Goal: Task Accomplishment & Management: Complete application form

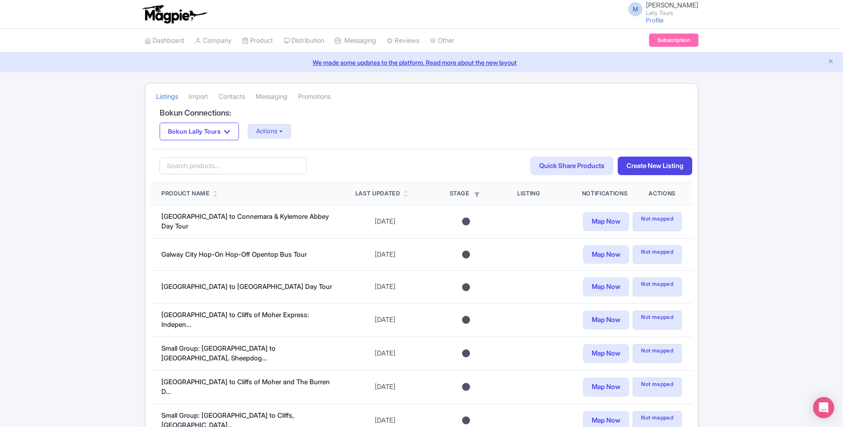
scroll to position [56, 0]
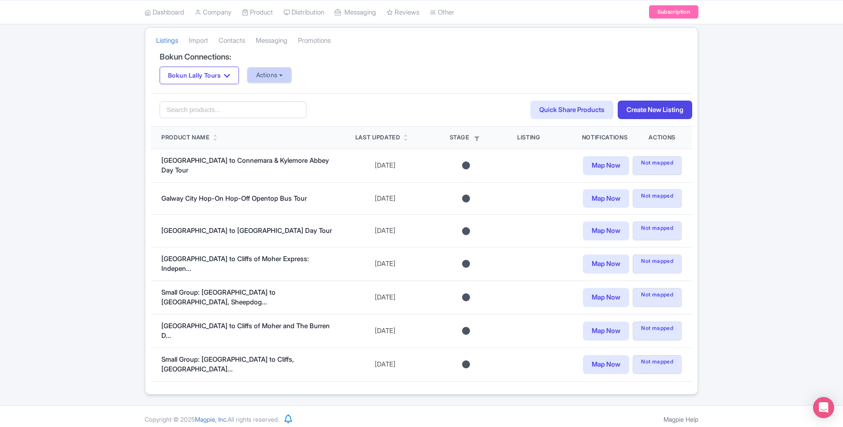
click at [285, 78] on button "Actions" at bounding box center [270, 75] width 44 height 15
click at [294, 83] on div "Update Connection + Add New Connection Import all un-mapped Products Edit Displ…" at bounding box center [305, 120] width 114 height 75
drag, startPoint x: 294, startPoint y: 89, endPoint x: 287, endPoint y: 75, distance: 15.8
click at [294, 89] on div "Bokun Connections: Bokun Lally Tours Bokun Lally Tours Actions Update Connectio…" at bounding box center [421, 72] width 541 height 41
click at [287, 76] on button "Actions" at bounding box center [270, 75] width 44 height 15
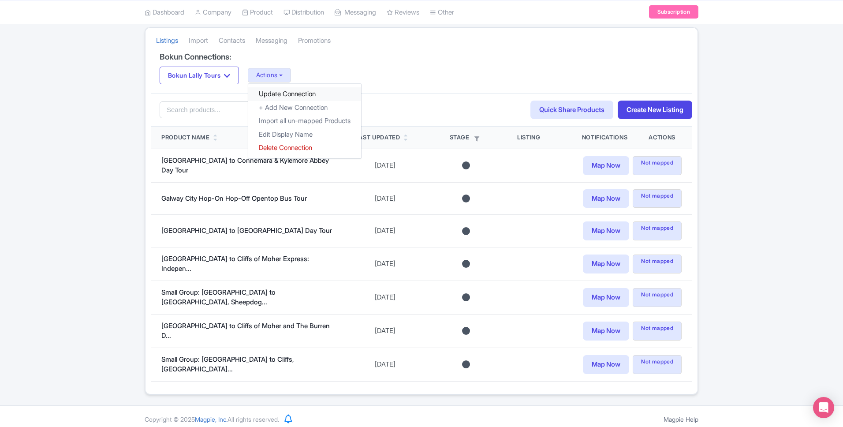
click at [293, 88] on link "Update Connection" at bounding box center [304, 94] width 113 height 14
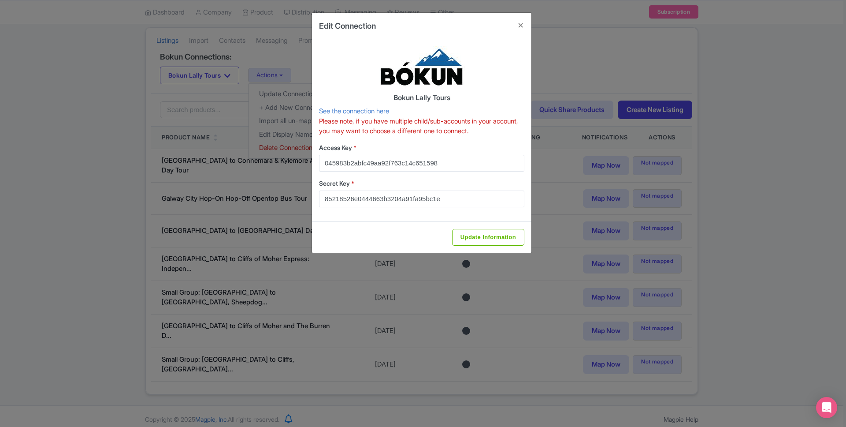
click at [486, 247] on div "Update Information" at bounding box center [422, 236] width 220 height 31
click at [487, 245] on input "Update Information" at bounding box center [488, 237] width 72 height 17
type input "Update Information"
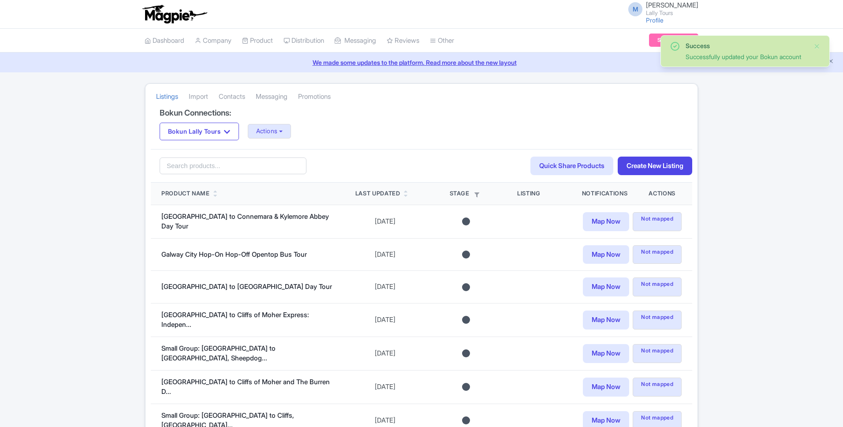
scroll to position [56, 0]
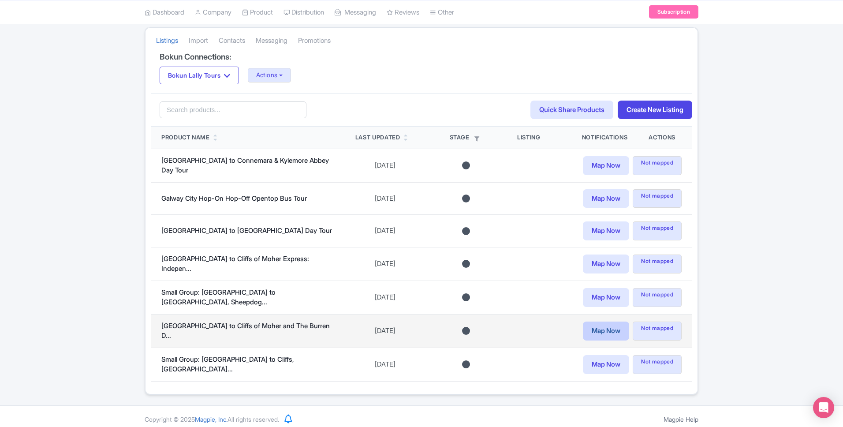
click at [617, 335] on link "Map Now" at bounding box center [606, 330] width 46 height 19
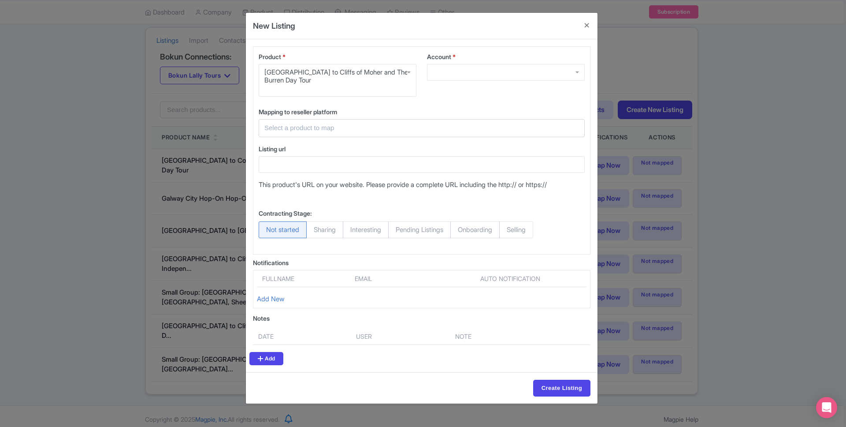
click at [505, 69] on div at bounding box center [506, 72] width 158 height 17
click at [584, 26] on button "Close" at bounding box center [587, 25] width 21 height 25
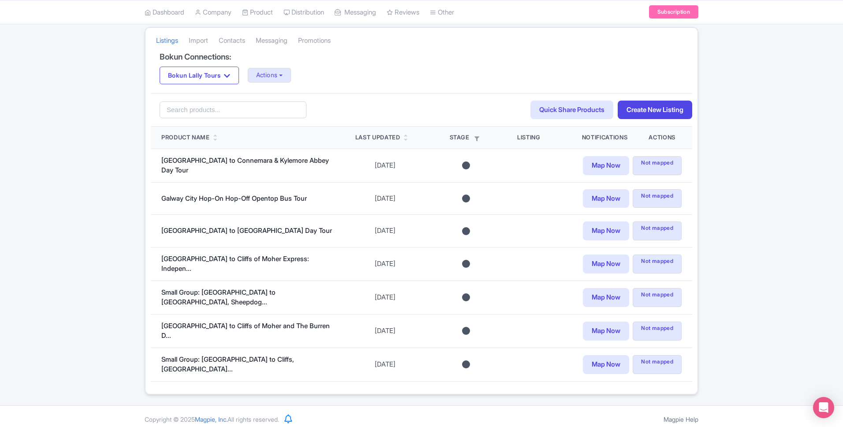
click at [143, 128] on div "Success Successfully updated your Bokun account Listings Import Contacts Messag…" at bounding box center [421, 211] width 564 height 368
click at [290, 71] on button "Actions" at bounding box center [270, 75] width 44 height 15
click at [307, 93] on link "Update Connection" at bounding box center [304, 94] width 113 height 14
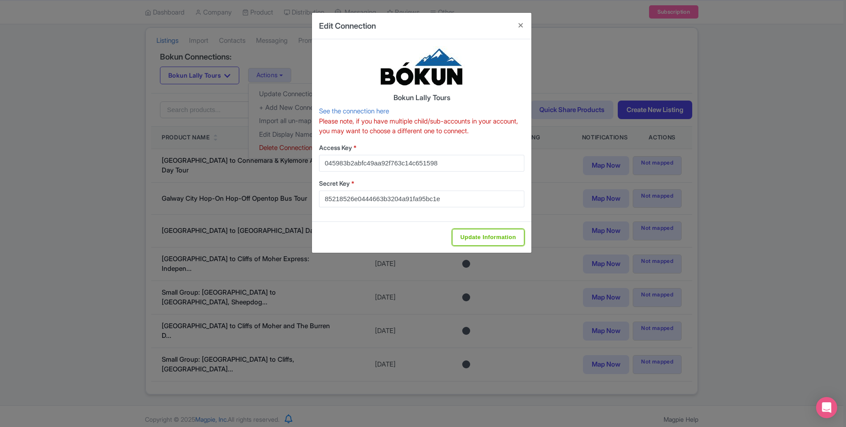
drag, startPoint x: 523, startPoint y: 242, endPoint x: 529, endPoint y: 209, distance: 33.5
click at [523, 242] on input "Update Information" at bounding box center [488, 237] width 72 height 17
type input "Update Information"
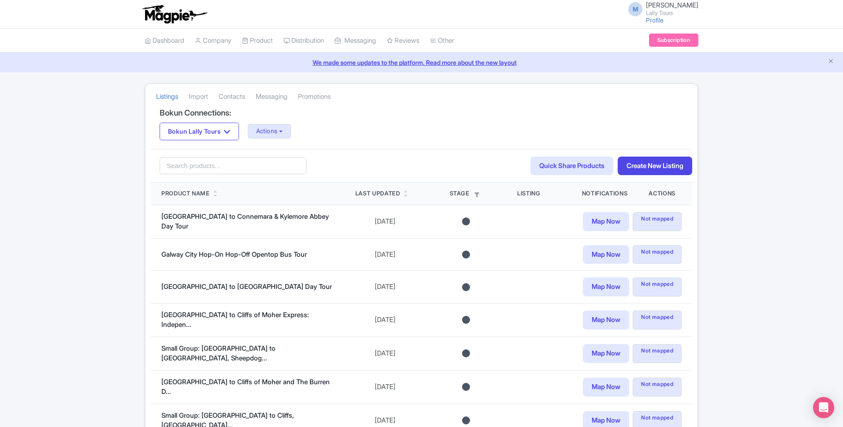
scroll to position [56, 0]
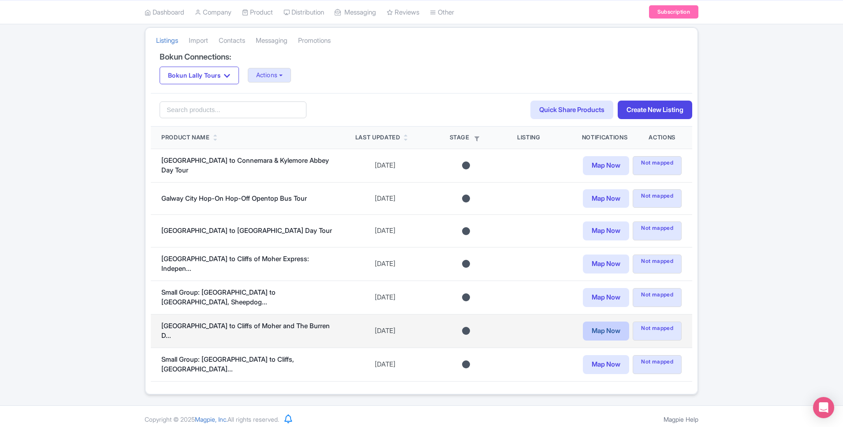
click at [599, 329] on link "Map Now" at bounding box center [606, 330] width 46 height 19
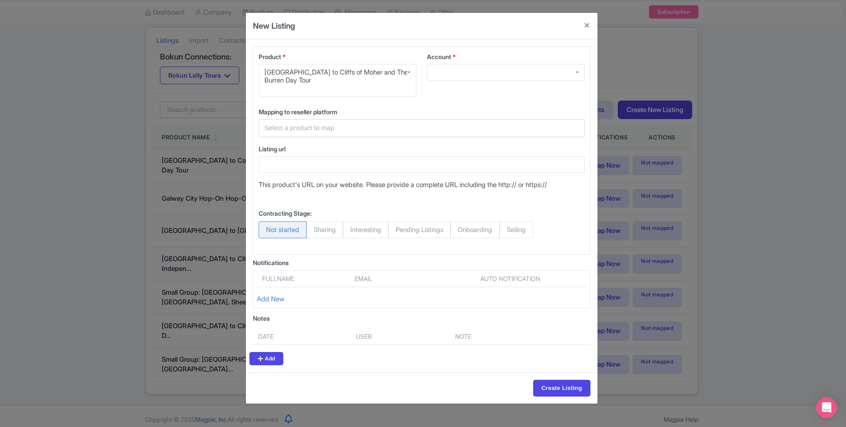
click at [378, 124] on input "text" at bounding box center [417, 128] width 304 height 10
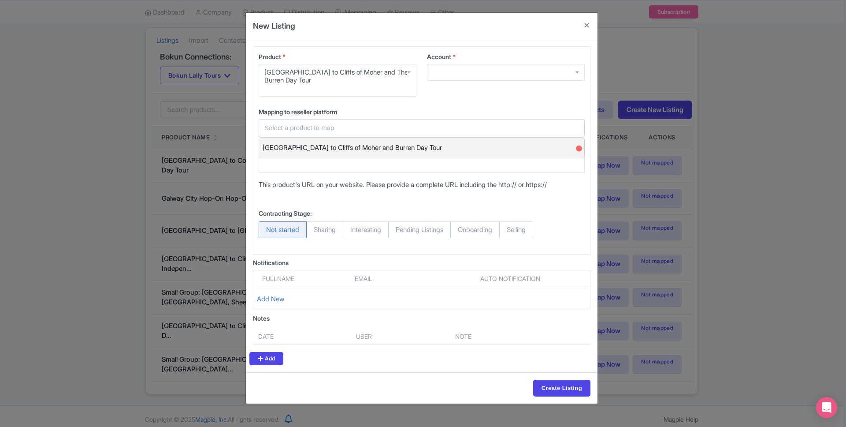
click at [334, 149] on span "Galway to Cliffs of Moher and Burren Day Tour" at bounding box center [352, 148] width 179 height 14
type input "Galway to Cliffs of Moher and Burren Day Tour"
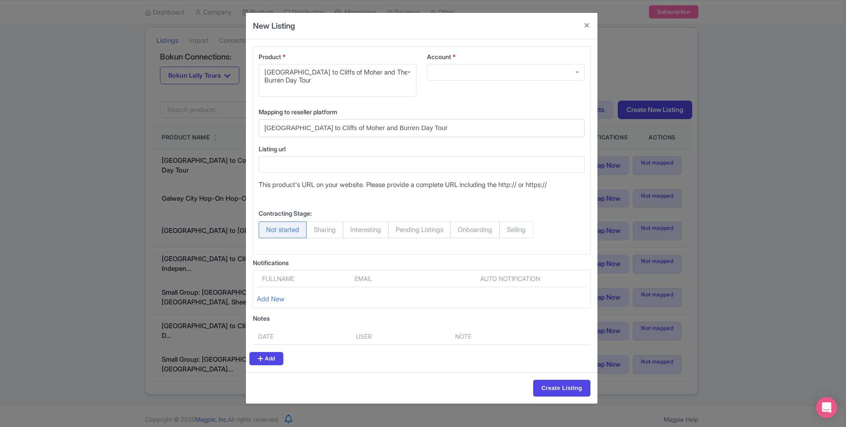
click at [533, 232] on span "Selling" at bounding box center [516, 229] width 34 height 17
click at [508, 230] on input "Selling" at bounding box center [503, 225] width 9 height 9
radio input "true"
click at [473, 63] on div "Account *" at bounding box center [506, 66] width 158 height 29
click at [473, 70] on div at bounding box center [506, 72] width 158 height 17
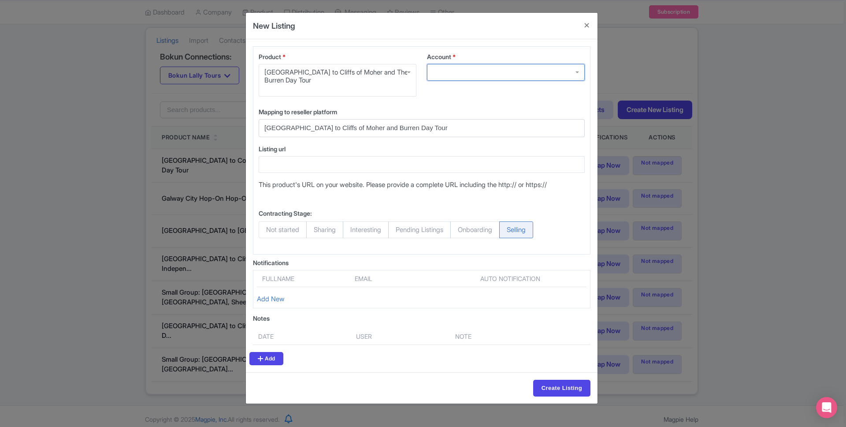
click at [473, 54] on label "Account *" at bounding box center [506, 56] width 158 height 9
click at [435, 68] on input "Account *" at bounding box center [434, 72] width 2 height 8
click at [565, 391] on input "Create Listing" at bounding box center [561, 388] width 57 height 17
drag, startPoint x: 559, startPoint y: 66, endPoint x: 555, endPoint y: 72, distance: 6.7
click at [559, 66] on div at bounding box center [498, 72] width 142 height 17
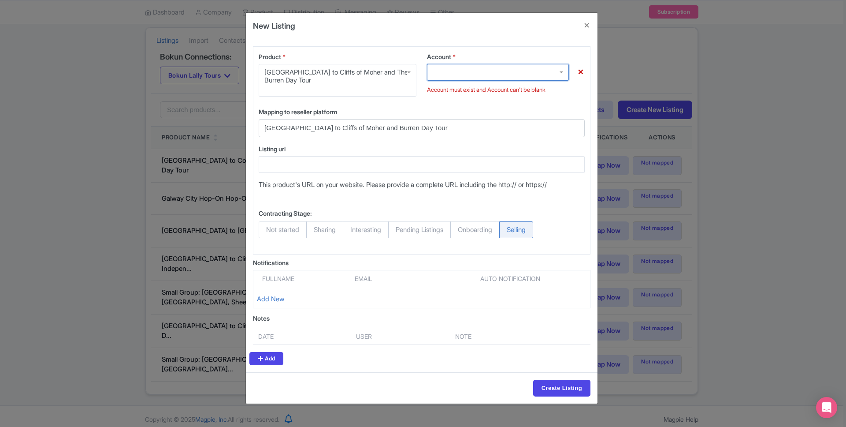
drag, startPoint x: 491, startPoint y: 91, endPoint x: 492, endPoint y: 79, distance: 11.5
click at [492, 90] on div "Account must exist and Account can't be blank" at bounding box center [506, 90] width 158 height 9
click at [492, 77] on div at bounding box center [498, 72] width 142 height 17
click at [492, 75] on div at bounding box center [498, 72] width 142 height 17
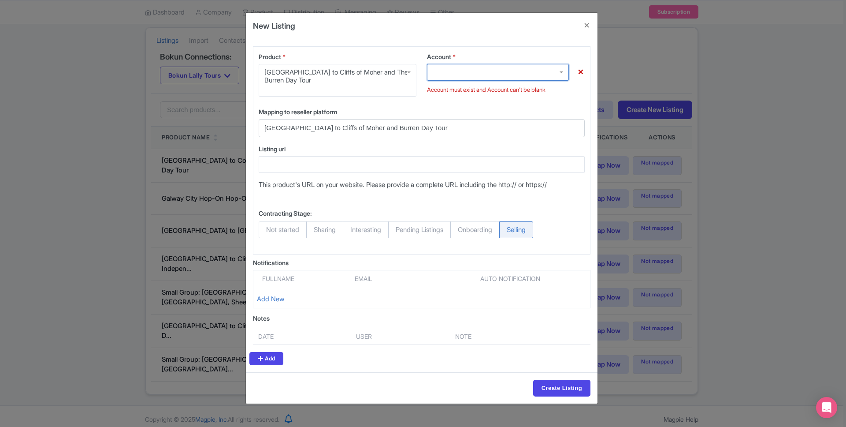
click at [492, 75] on div at bounding box center [498, 72] width 142 height 17
click at [456, 77] on div at bounding box center [498, 72] width 142 height 17
drag, startPoint x: 485, startPoint y: 71, endPoint x: 507, endPoint y: 61, distance: 23.7
click at [486, 71] on div at bounding box center [498, 72] width 142 height 17
click at [586, 25] on button "Close" at bounding box center [587, 25] width 21 height 25
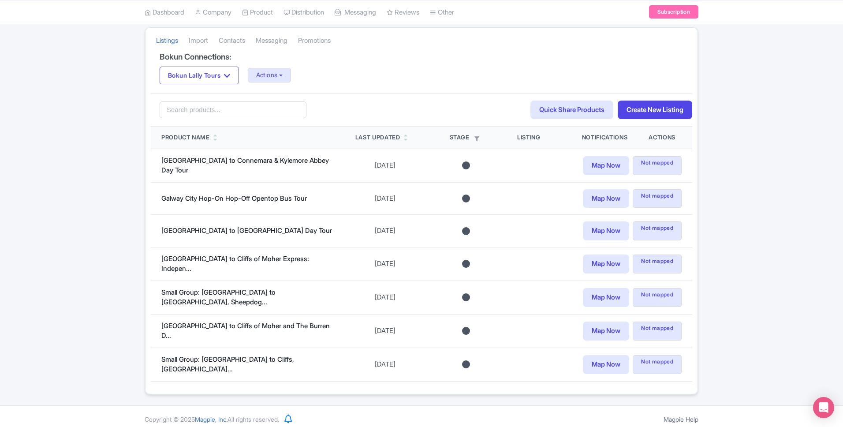
scroll to position [0, 0]
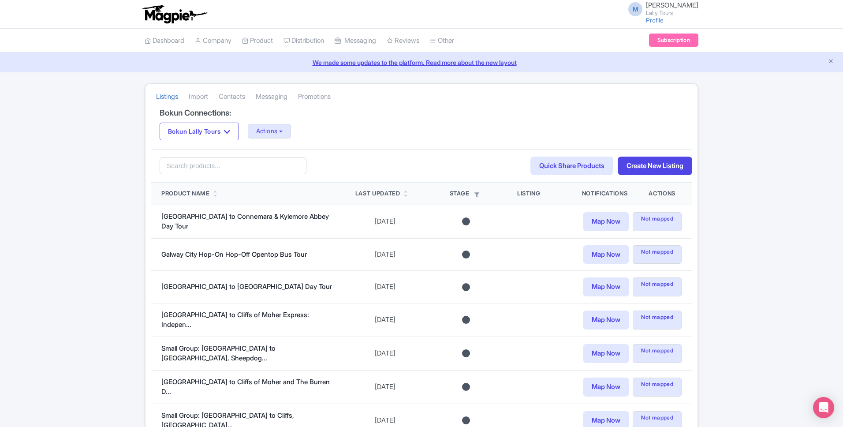
drag, startPoint x: 367, startPoint y: 137, endPoint x: 288, endPoint y: 121, distance: 80.5
click at [366, 136] on div "Bokun Lally Tours Bokun Lally Tours Actions Update Connection + Add New Connect…" at bounding box center [422, 132] width 524 height 18
click at [449, 39] on link "Other" at bounding box center [442, 41] width 24 height 24
click at [313, 57] on link "Manage Resellers" at bounding box center [326, 63] width 84 height 14
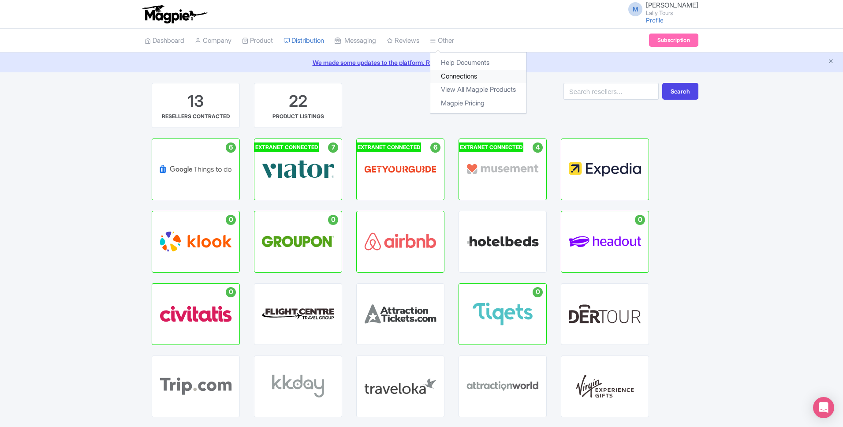
click at [461, 75] on link "Connections" at bounding box center [478, 77] width 96 height 14
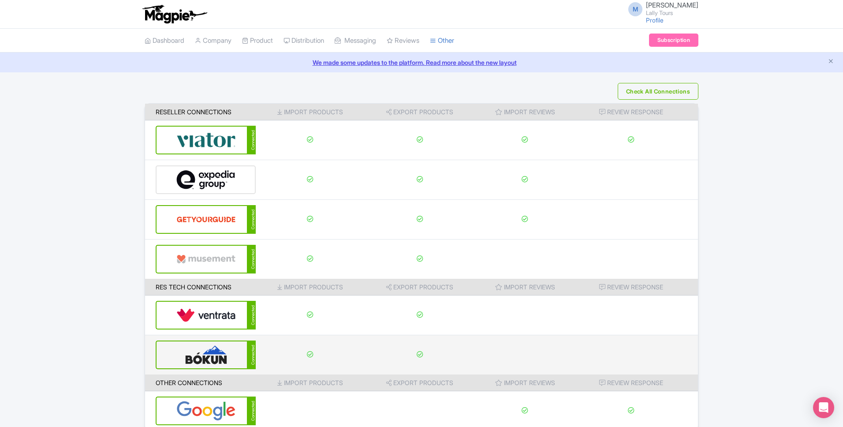
click at [212, 359] on img at bounding box center [206, 354] width 60 height 27
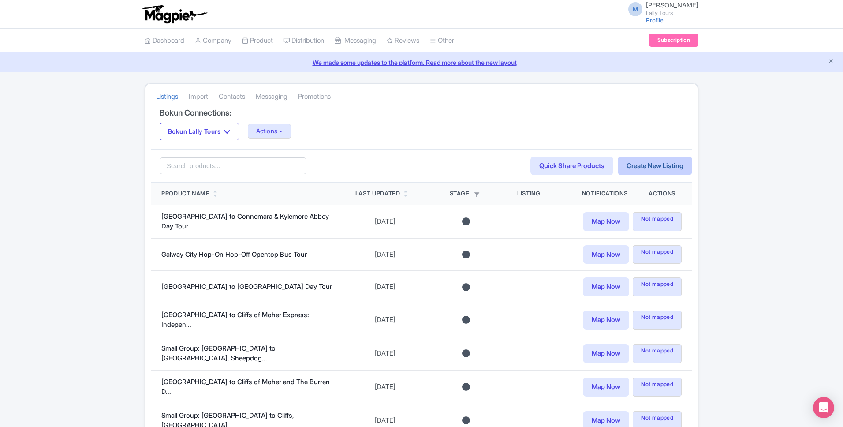
click at [645, 167] on link "Create New Listing" at bounding box center [655, 166] width 75 height 19
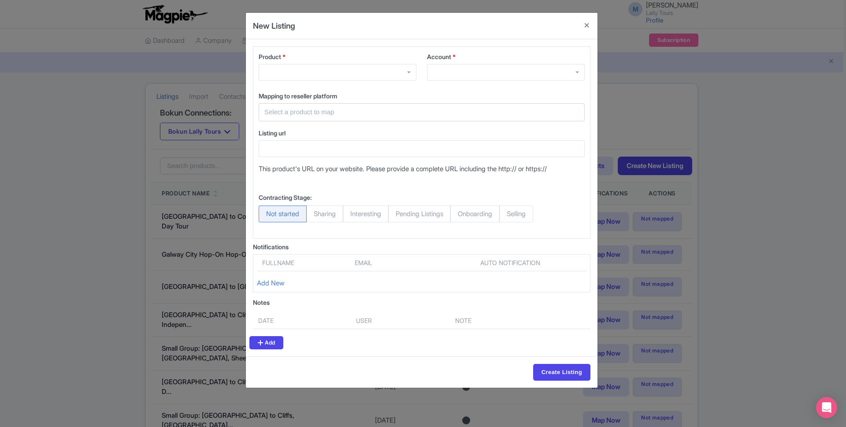
drag, startPoint x: 312, startPoint y: 101, endPoint x: 316, endPoint y: 82, distance: 19.4
click at [312, 100] on div "Mapping to reseller platform Select a product to map [GEOGRAPHIC_DATA] to Cliff…" at bounding box center [422, 106] width 326 height 30
click at [401, 81] on div "Product *" at bounding box center [337, 70] width 168 height 36
click at [399, 76] on div at bounding box center [338, 72] width 158 height 17
click at [587, 27] on button "Close" at bounding box center [587, 25] width 21 height 25
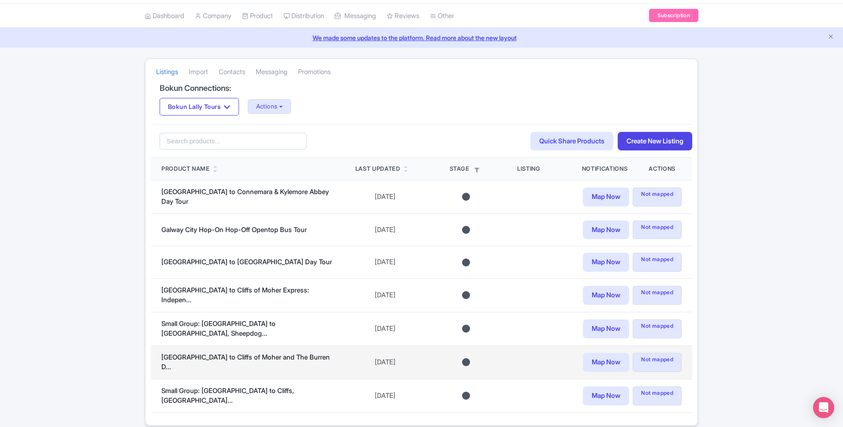
scroll to position [56, 0]
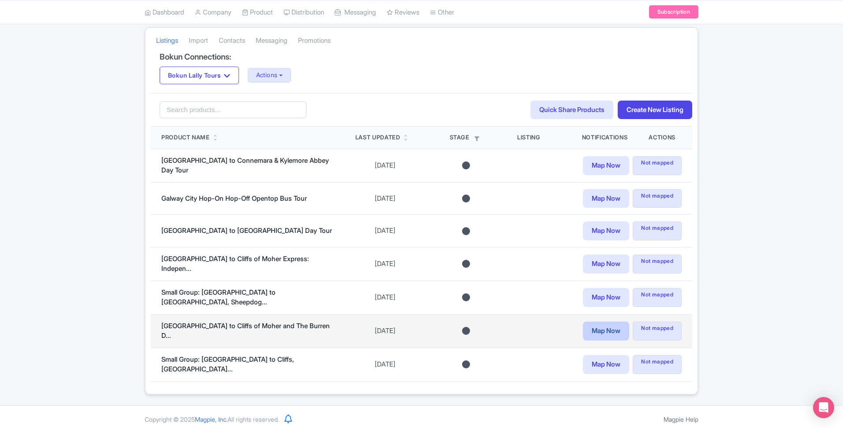
click at [604, 328] on link "Map Now" at bounding box center [606, 330] width 46 height 19
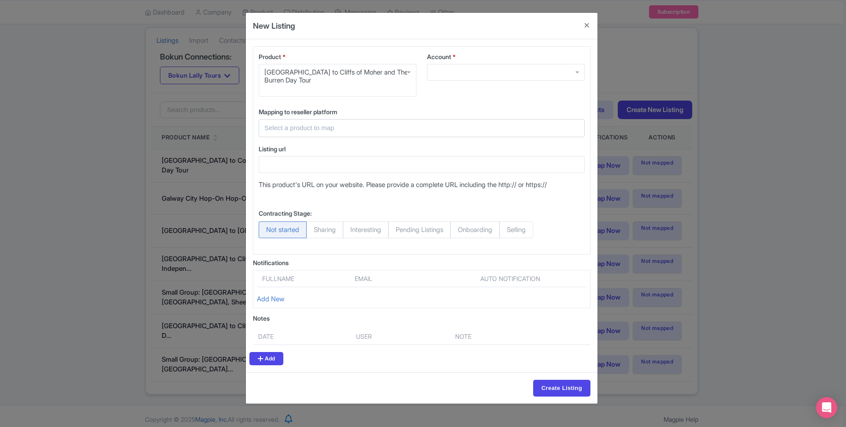
click at [436, 68] on div at bounding box center [506, 72] width 158 height 17
click at [557, 76] on div at bounding box center [506, 72] width 158 height 17
drag, startPoint x: 455, startPoint y: 56, endPoint x: 369, endPoint y: 60, distance: 85.6
click at [369, 60] on div "Product * [GEOGRAPHIC_DATA] to Cliffs of Moher and The Burren Day Tour Galway t…" at bounding box center [421, 78] width 337 height 52
click at [373, 55] on label "Product *" at bounding box center [338, 56] width 158 height 9
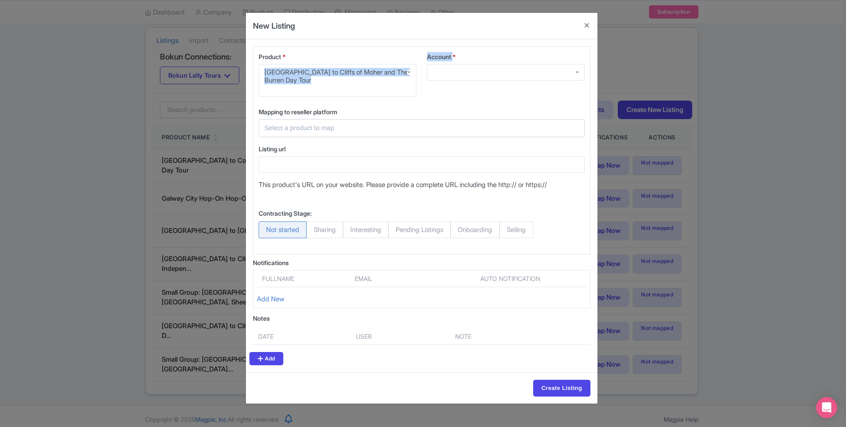
click at [266, 84] on input "Product *" at bounding box center [266, 88] width 2 height 8
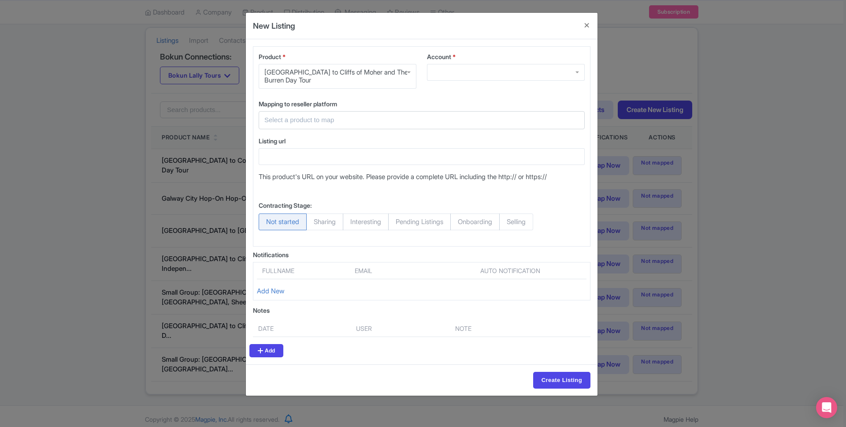
click at [522, 54] on label "Account *" at bounding box center [506, 56] width 158 height 9
click at [435, 68] on input "Account *" at bounding box center [434, 72] width 2 height 8
type input "[PERSON_NAME]"
click at [533, 372] on input "Create Listing" at bounding box center [561, 380] width 57 height 17
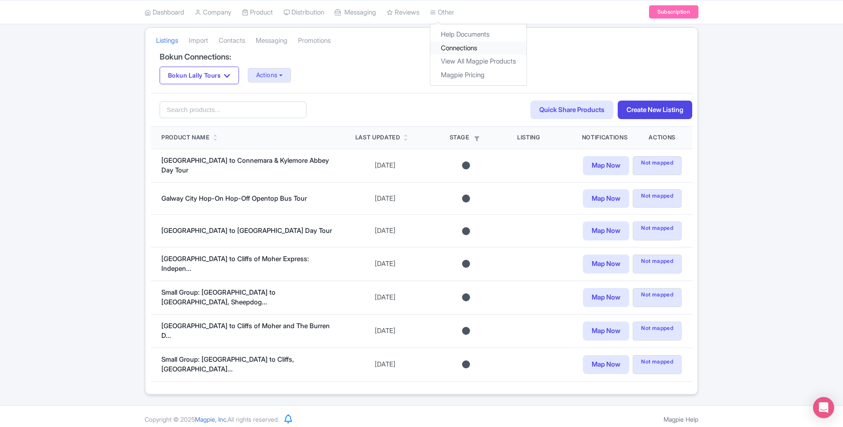
click at [462, 51] on link "Connections" at bounding box center [478, 48] width 96 height 14
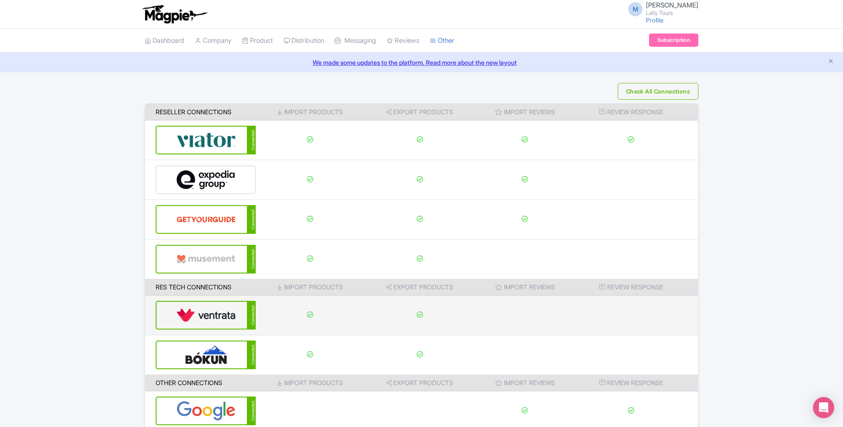
click at [198, 306] on img at bounding box center [206, 315] width 60 height 27
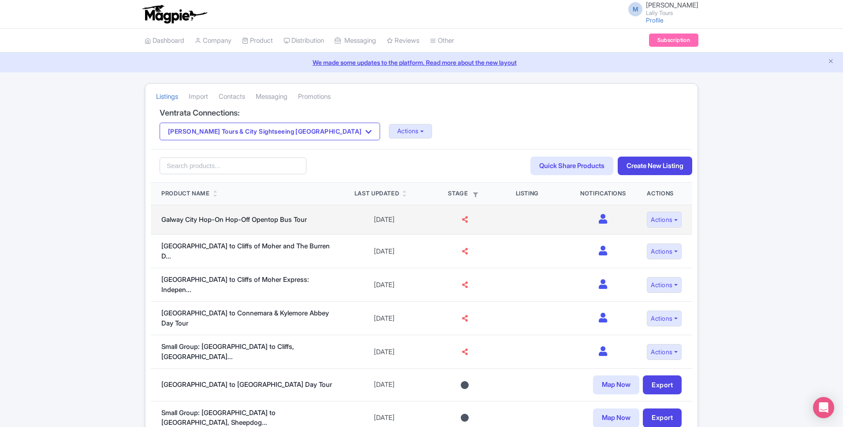
click at [462, 220] on icon at bounding box center [465, 219] width 6 height 7
click at [636, 217] on td "Actions Import Full Product Create Version View on Ventrata Edit on Ventrata Ed…" at bounding box center [664, 220] width 56 height 30
click at [647, 217] on button "Actions" at bounding box center [664, 220] width 35 height 16
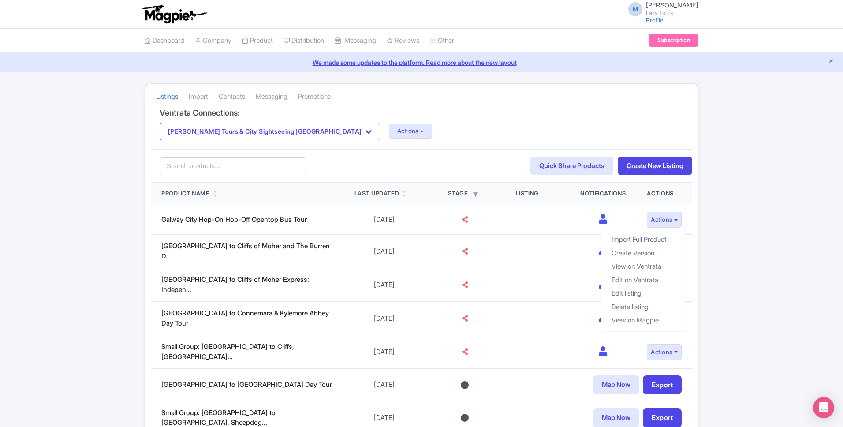
click at [701, 222] on div "Listings [GEOGRAPHIC_DATA] Contacts Messaging Promotions Ventrata Connections: …" at bounding box center [421, 265] width 564 height 365
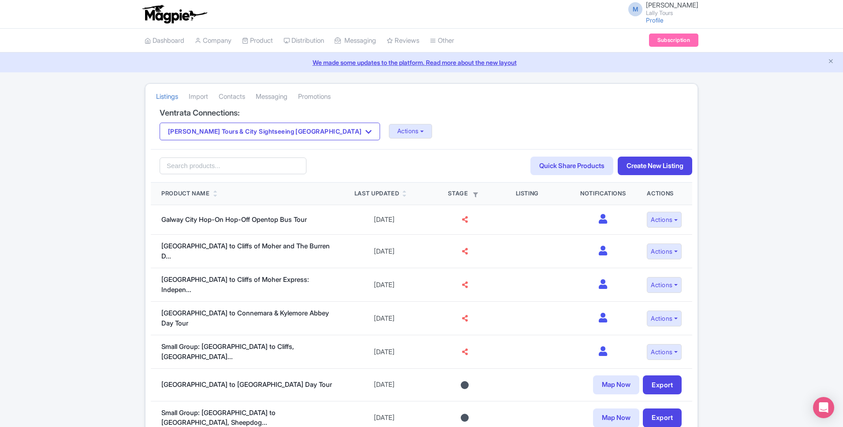
click at [708, 222] on div "Listings Import Contacts Messaging Promotions Ventrata Connections: Lally Tours…" at bounding box center [421, 265] width 843 height 365
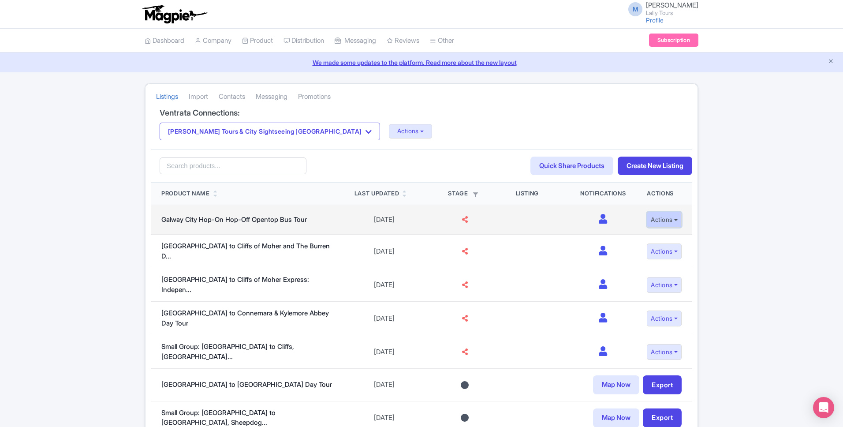
click at [673, 220] on button "Actions" at bounding box center [664, 220] width 35 height 16
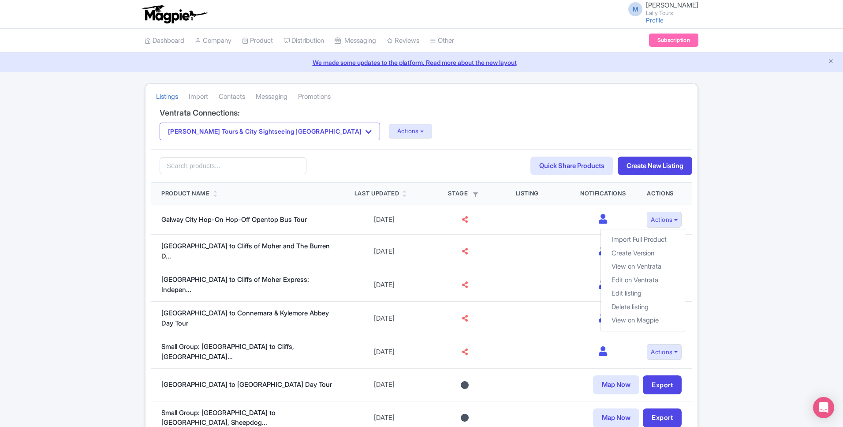
click at [764, 185] on div "Listings Import Contacts Messaging Promotions Ventrata Connections: Lally Tours…" at bounding box center [421, 265] width 843 height 365
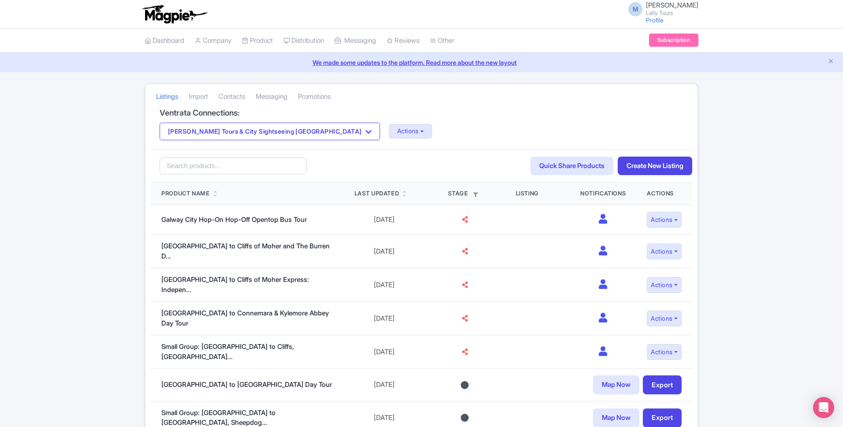
scroll to position [43, 0]
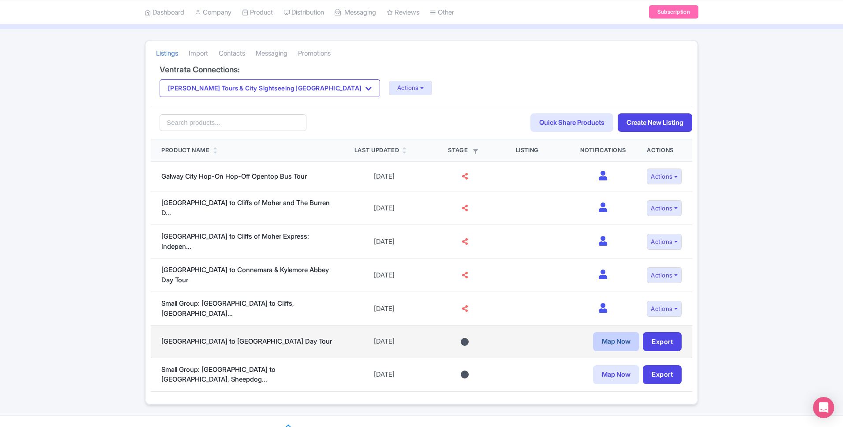
click at [615, 332] on link "Map Now" at bounding box center [616, 341] width 46 height 19
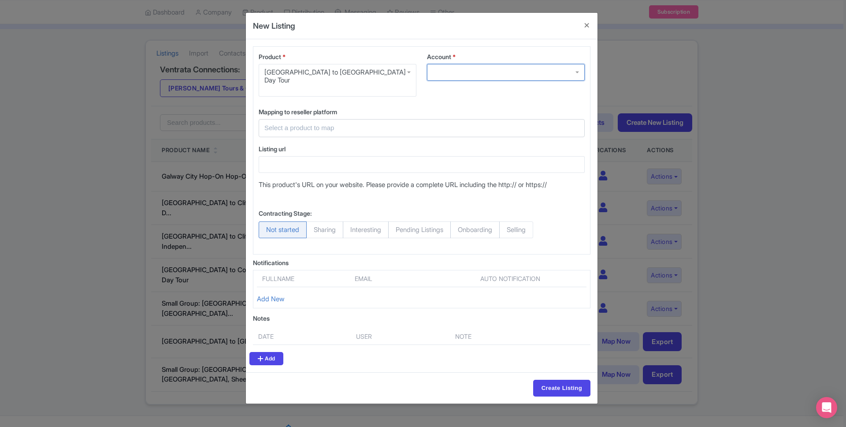
click at [446, 74] on div at bounding box center [506, 72] width 158 height 17
drag, startPoint x: 545, startPoint y: 64, endPoint x: 552, endPoint y: 65, distance: 7.1
click at [547, 64] on div at bounding box center [506, 72] width 158 height 17
click at [570, 54] on label "Account *" at bounding box center [506, 56] width 158 height 9
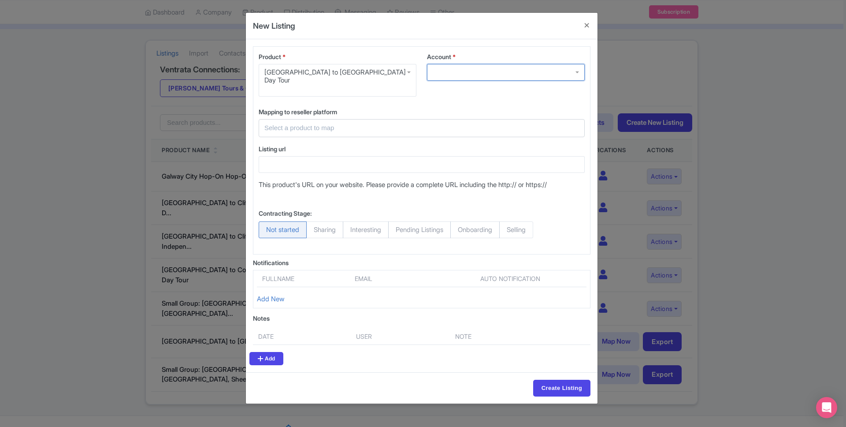
click at [435, 68] on input "Account *" at bounding box center [434, 72] width 2 height 8
drag, startPoint x: 403, startPoint y: 91, endPoint x: 364, endPoint y: 125, distance: 51.6
click at [398, 95] on div "Product * Galway to Connemara National Park Day Tour Galway to Connemara Nation…" at bounding box center [422, 150] width 338 height 208
drag, startPoint x: 364, startPoint y: 125, endPoint x: 366, endPoint y: 116, distance: 9.5
click at [365, 122] on div "Mapping to reseller platform Select a product to map [PRIVATE] Lally Tours of G…" at bounding box center [421, 125] width 337 height 37
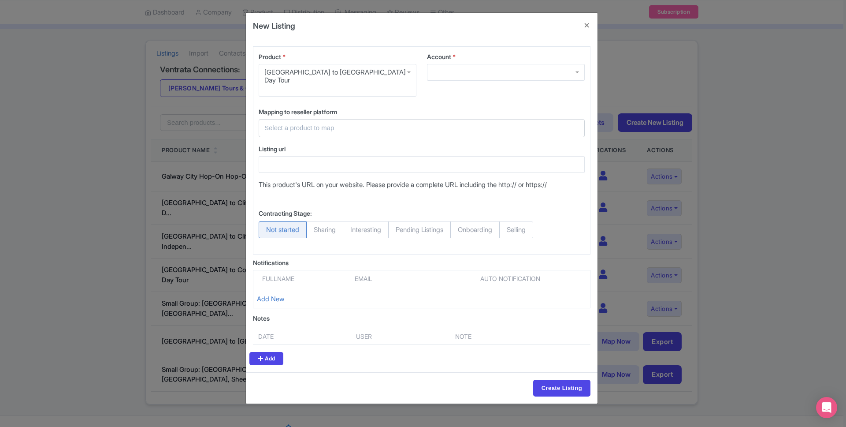
click at [366, 123] on input "text" at bounding box center [417, 128] width 304 height 10
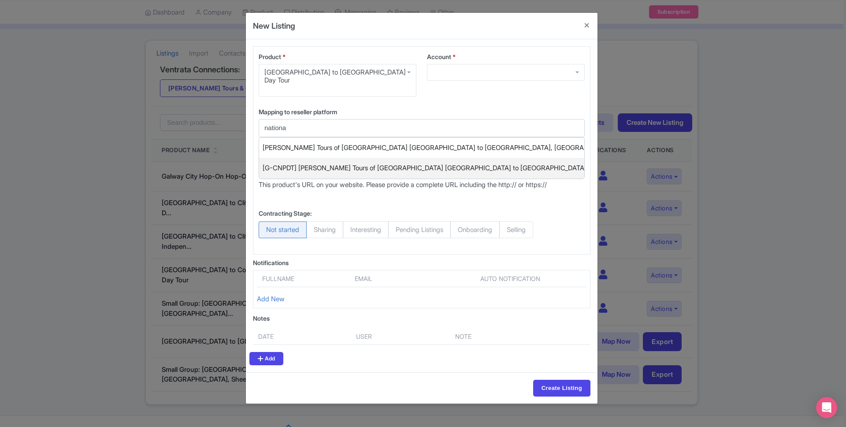
click at [412, 161] on span "[G-CNPDT] Lally Tours of Galway Galway to Connemara National Park and Diamond H…" at bounding box center [484, 168] width 443 height 14
type input "[G-CNPDT] Lally Tours of Galway Galway to Connemara National Park and Diamond H…"
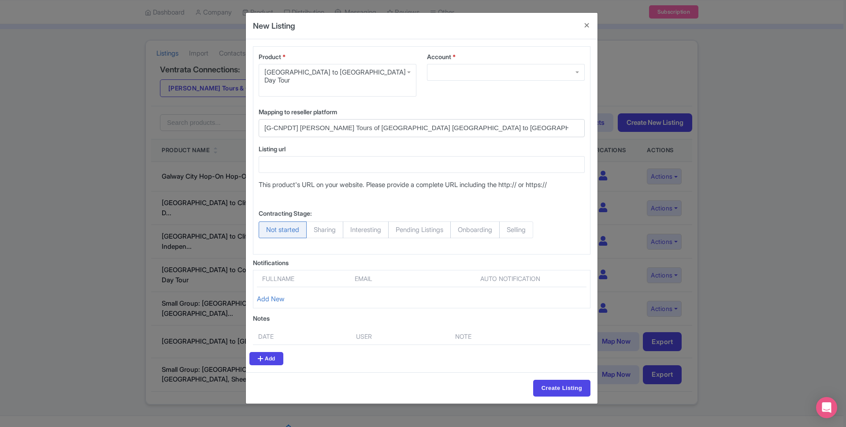
click at [377, 144] on label "Listing url" at bounding box center [422, 148] width 326 height 9
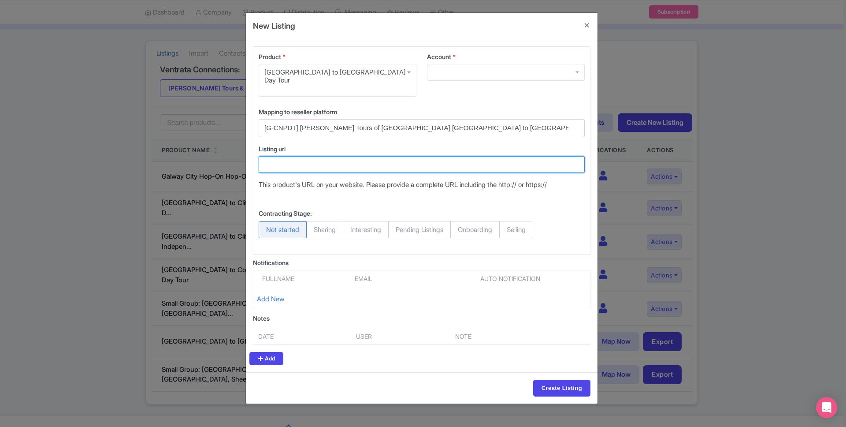
click at [377, 156] on input "Listing url" at bounding box center [422, 164] width 326 height 17
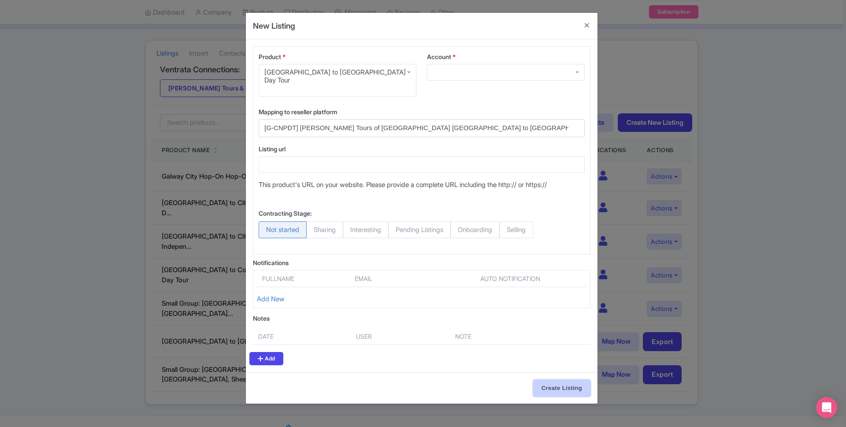
click at [574, 380] on input "Create Listing" at bounding box center [561, 388] width 57 height 17
click at [553, 74] on div at bounding box center [498, 72] width 142 height 17
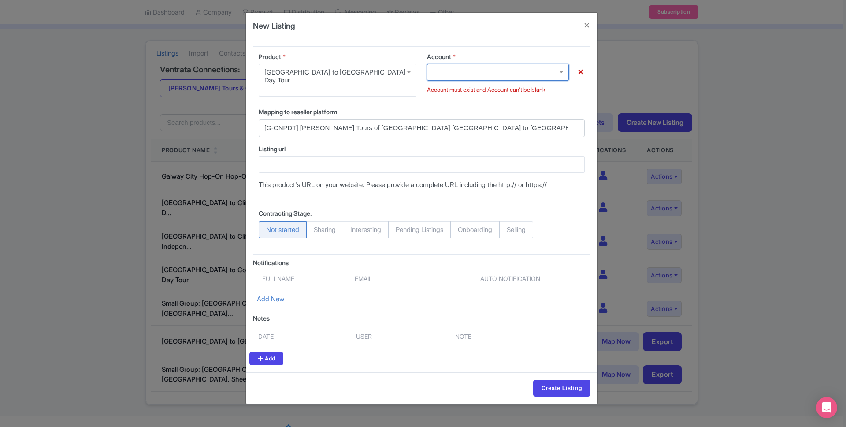
click at [558, 72] on div at bounding box center [498, 72] width 142 height 17
click at [578, 71] on div at bounding box center [506, 74] width 158 height 20
click at [589, 27] on button "Close" at bounding box center [587, 25] width 21 height 25
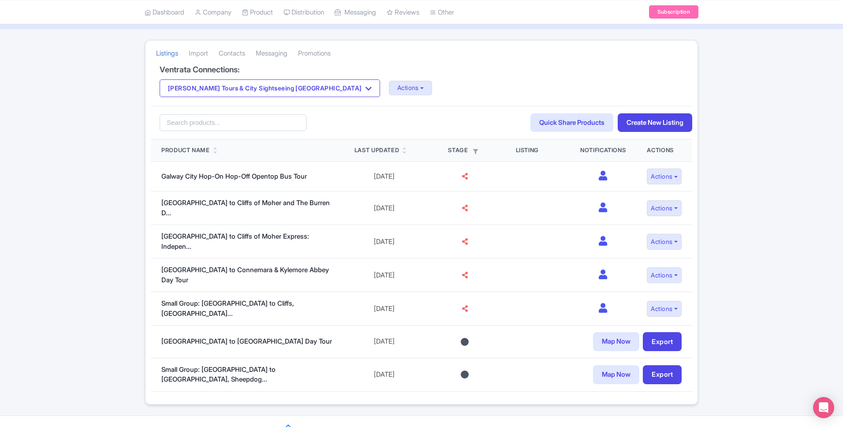
click at [82, 82] on div "Listings Import Contacts Messaging Promotions Ventrata Connections: Lally Tours…" at bounding box center [421, 222] width 843 height 365
click at [74, 162] on div "Listings Import Contacts Messaging Promotions Ventrata Connections: Lally Tours…" at bounding box center [421, 222] width 843 height 365
